Goal: Task Accomplishment & Management: Complete application form

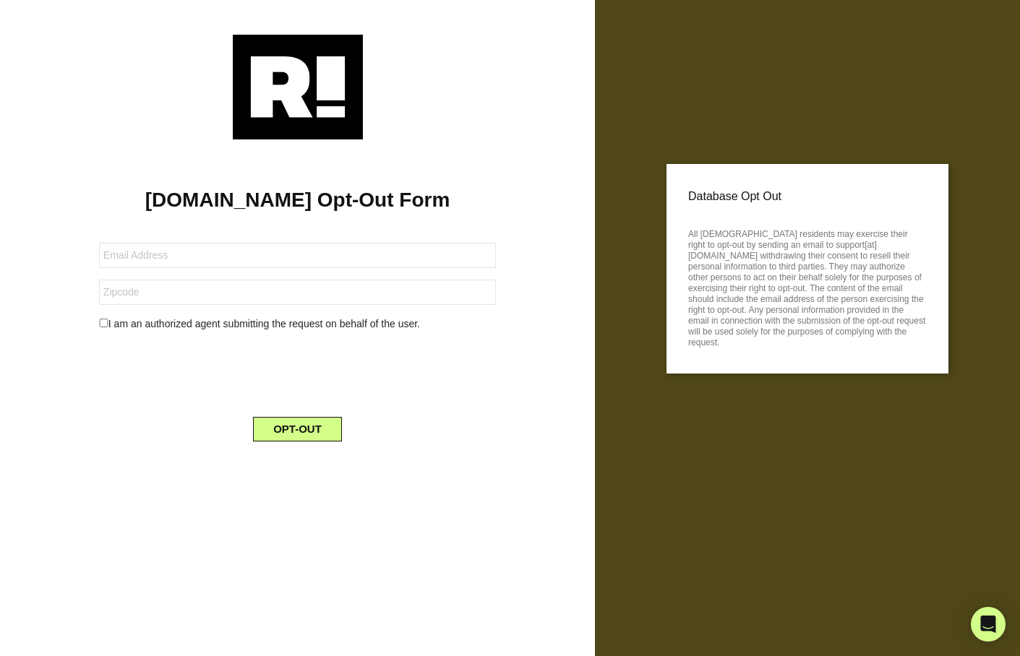
click at [171, 307] on form "I am an authorized agent submitting the request on behalf of the user. OPT-OUT" at bounding box center [297, 334] width 397 height 216
click at [175, 296] on input "text" at bounding box center [297, 292] width 397 height 25
type input "10023-7092"
click at [205, 325] on div "I am an authorized agent submitting the request on behalf of the user." at bounding box center [297, 324] width 419 height 15
click at [106, 322] on input "checkbox" at bounding box center [103, 323] width 9 height 9
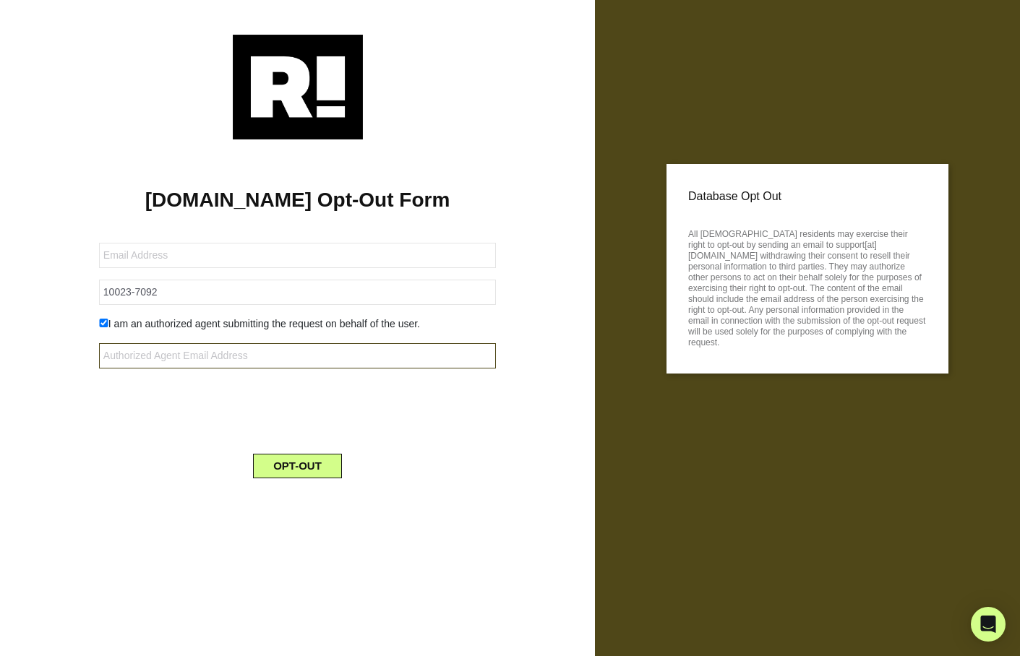
click at [200, 362] on input "text" at bounding box center [297, 355] width 397 height 25
click at [106, 325] on input "checkbox" at bounding box center [103, 323] width 9 height 9
checkbox input "false"
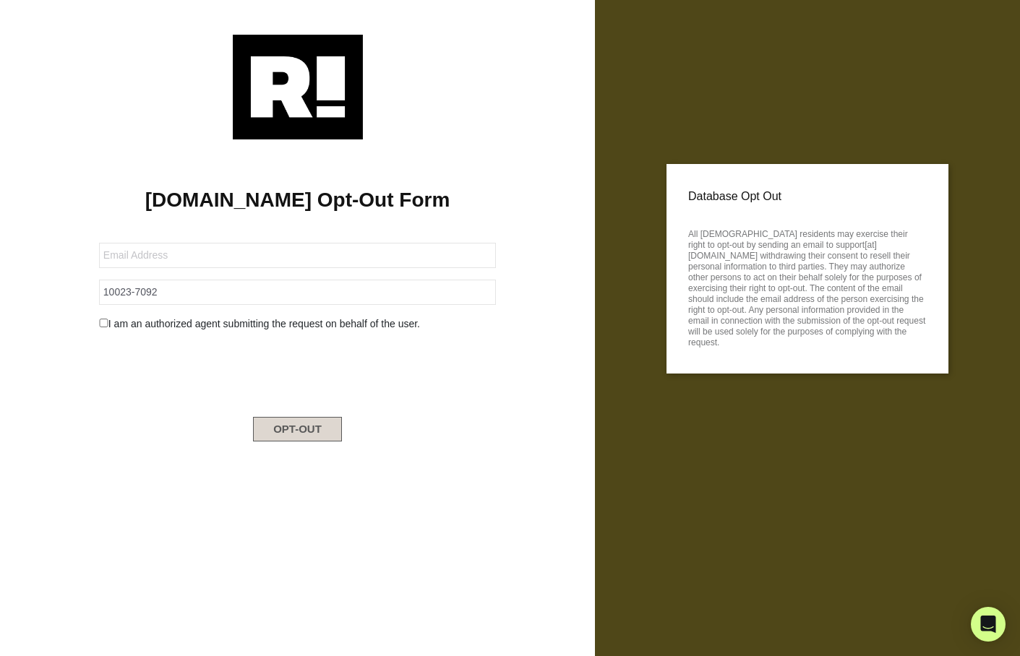
click at [312, 434] on button "OPT-OUT" at bounding box center [297, 429] width 89 height 25
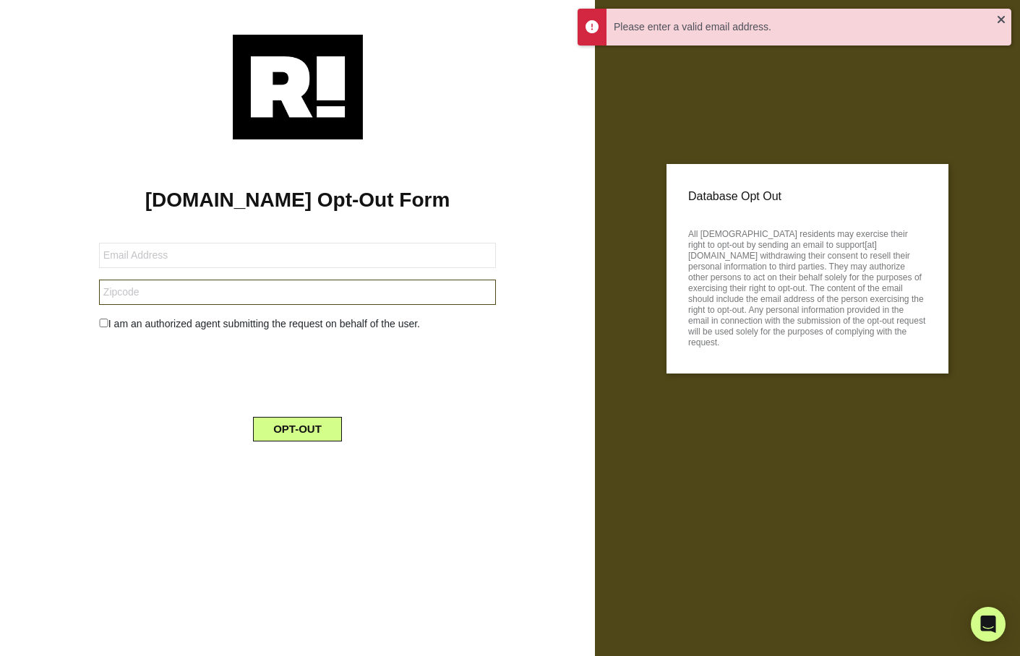
click at [310, 295] on input "text" at bounding box center [297, 292] width 397 height 25
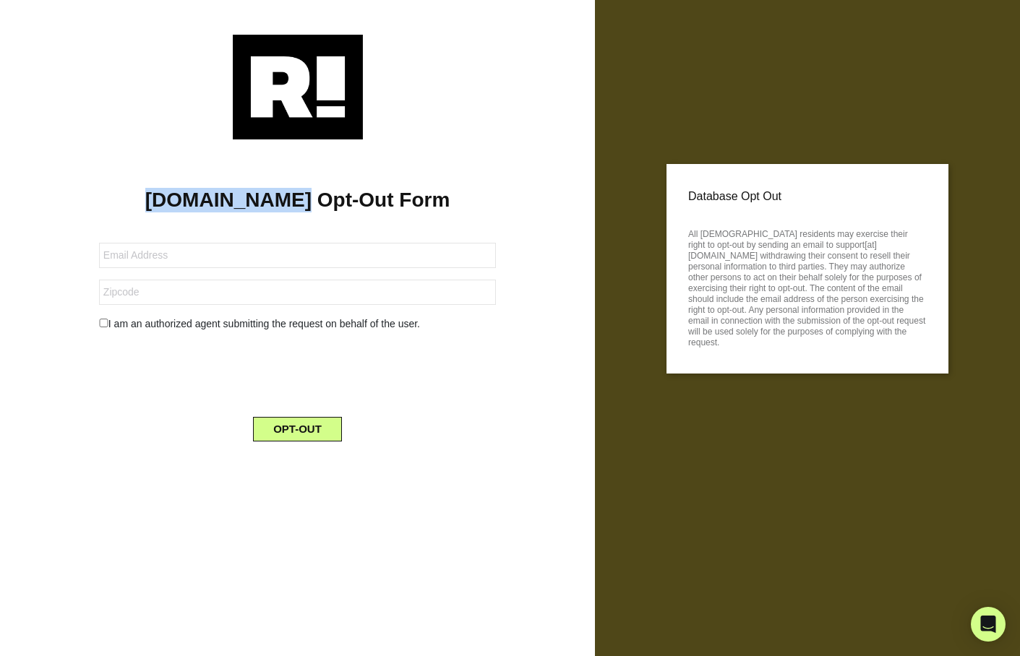
drag, startPoint x: 296, startPoint y: 197, endPoint x: 170, endPoint y: 192, distance: 125.9
click at [164, 194] on h1 "[DOMAIN_NAME] Opt-Out Form" at bounding box center [298, 200] width 552 height 25
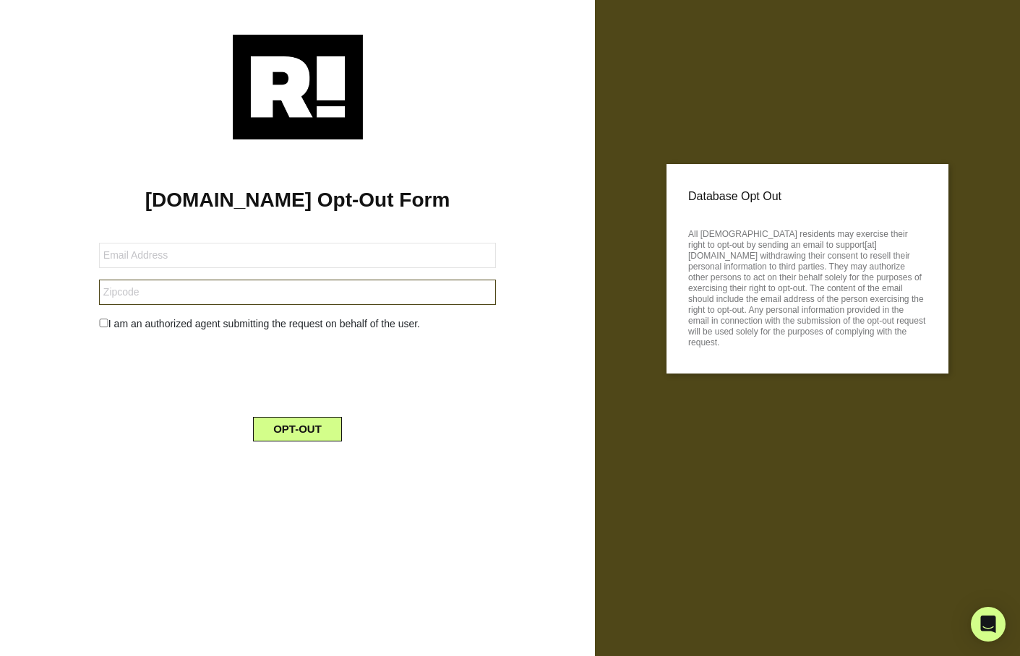
click at [351, 294] on input "text" at bounding box center [297, 292] width 397 height 25
type input "10023-7092"
click at [254, 411] on div "OPT-OUT" at bounding box center [297, 421] width 419 height 42
